Goal: Find specific page/section: Find specific page/section

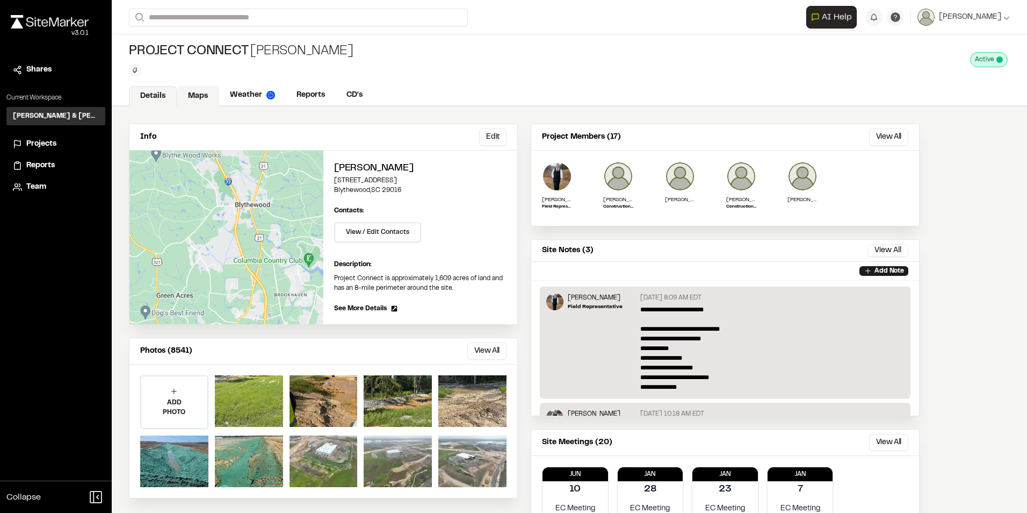
click at [202, 98] on link "Maps" at bounding box center [198, 96] width 42 height 20
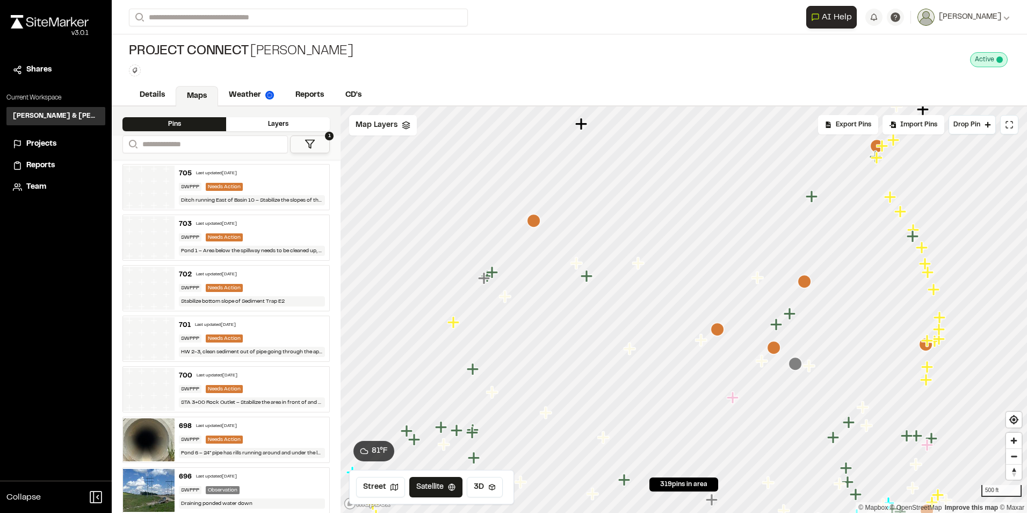
click at [538, 221] on icon "Map marker" at bounding box center [533, 220] width 13 height 13
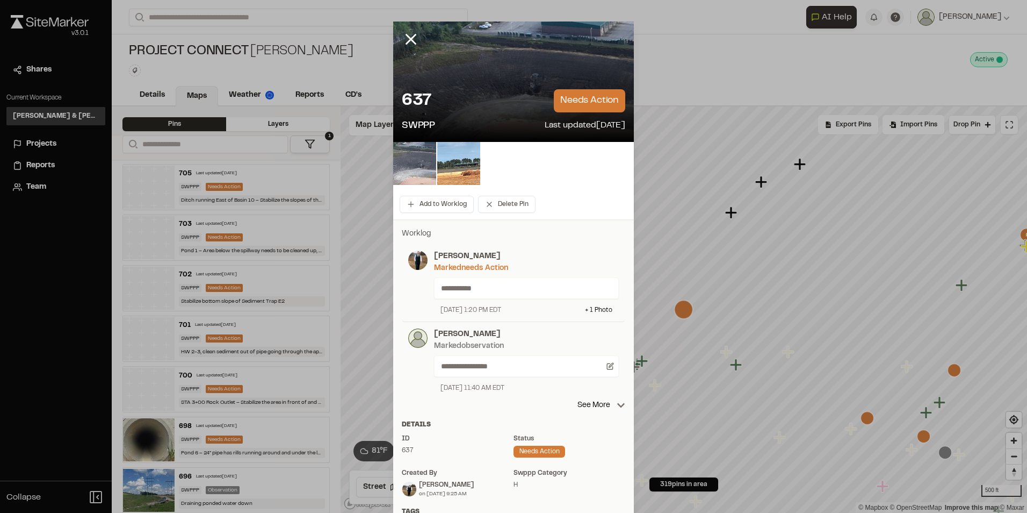
click at [413, 169] on img at bounding box center [414, 163] width 43 height 43
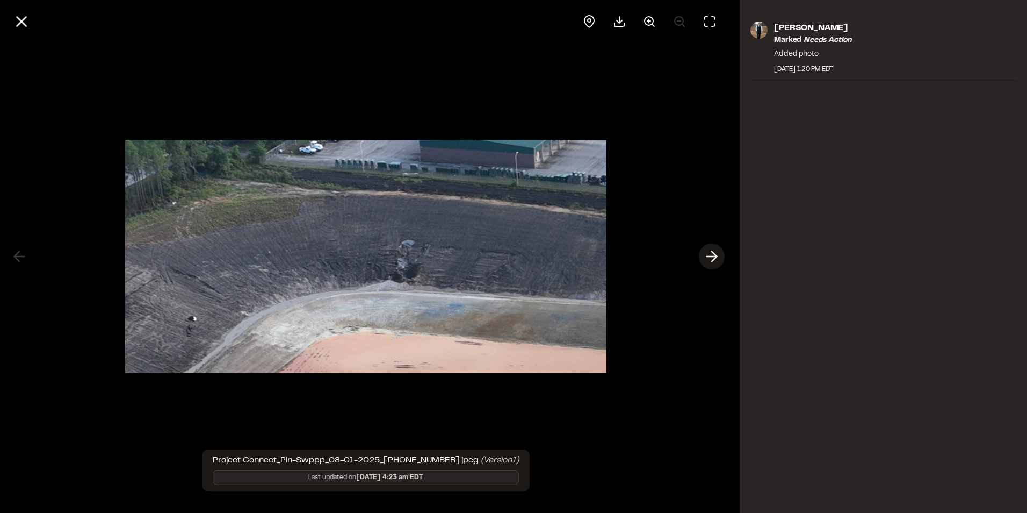
click at [715, 255] on polyline at bounding box center [714, 256] width 5 height 10
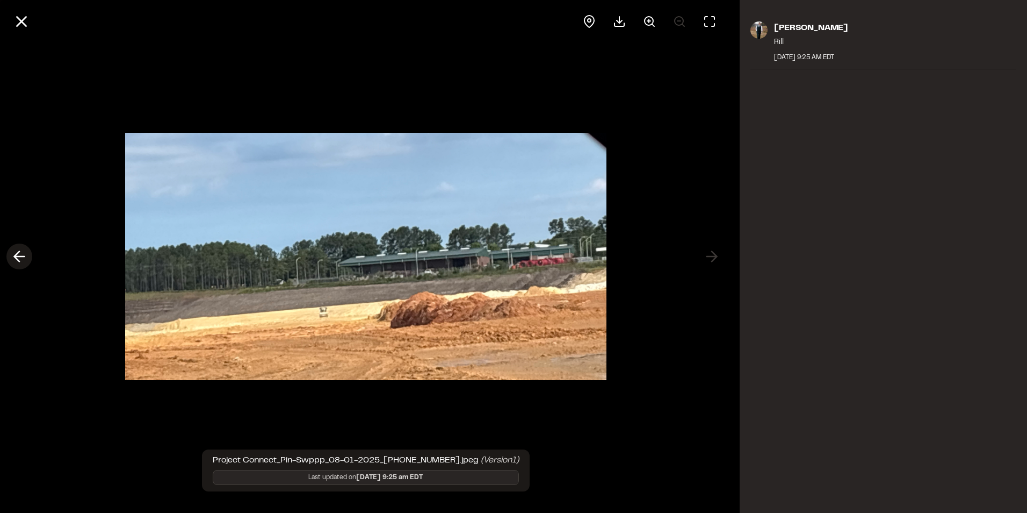
click at [24, 256] on line at bounding box center [20, 256] width 10 height 0
